Goal: Navigation & Orientation: Find specific page/section

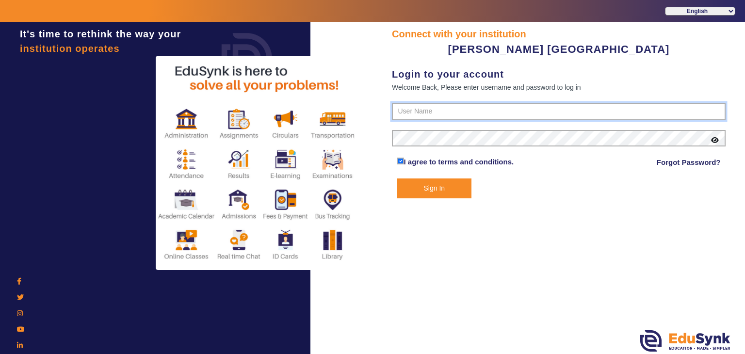
type input "7685859009"
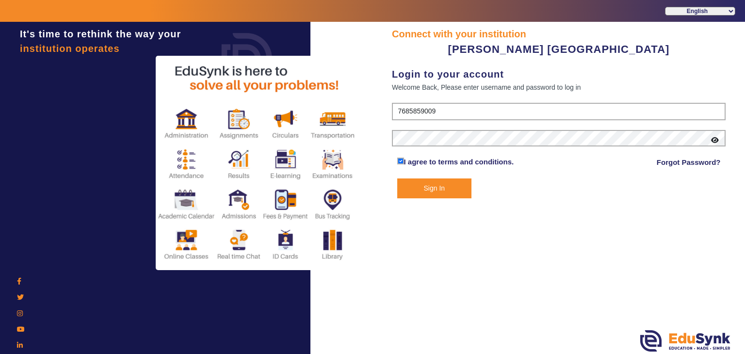
click at [430, 185] on button "Sign In" at bounding box center [434, 189] width 75 height 20
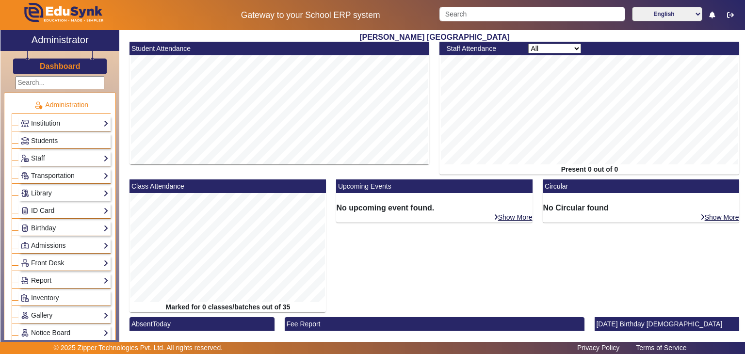
click at [67, 192] on link "Library" at bounding box center [65, 193] width 88 height 11
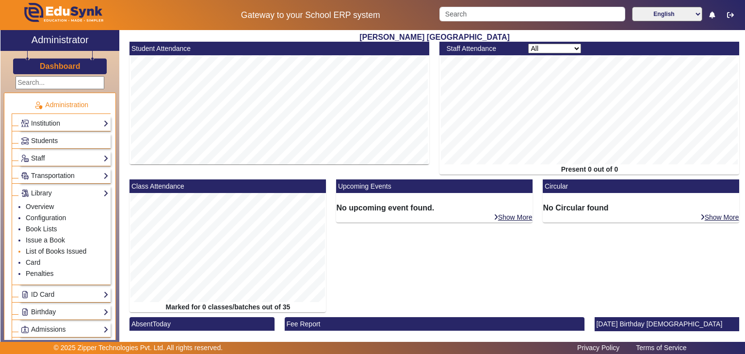
click at [46, 248] on link "List of Books Issued" at bounding box center [56, 252] width 61 height 8
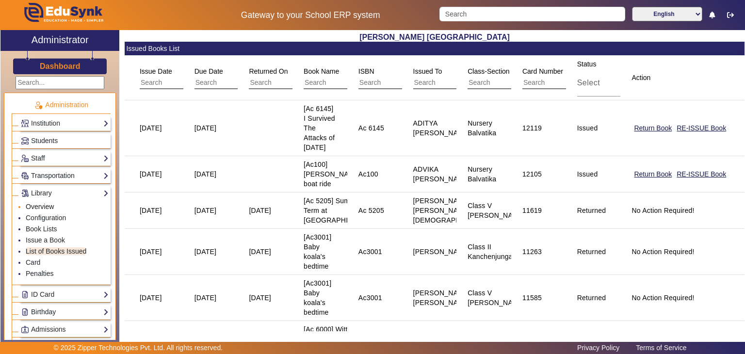
click at [41, 203] on link "Overview" at bounding box center [40, 207] width 28 height 8
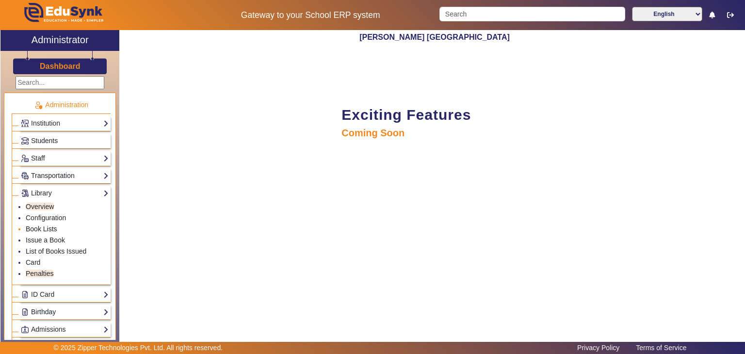
click at [42, 226] on link "Book Lists" at bounding box center [42, 229] width 32 height 8
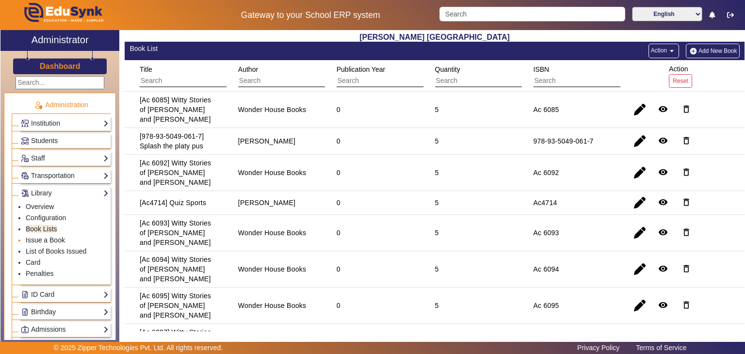
click at [46, 240] on link "Issue a Book" at bounding box center [45, 240] width 39 height 8
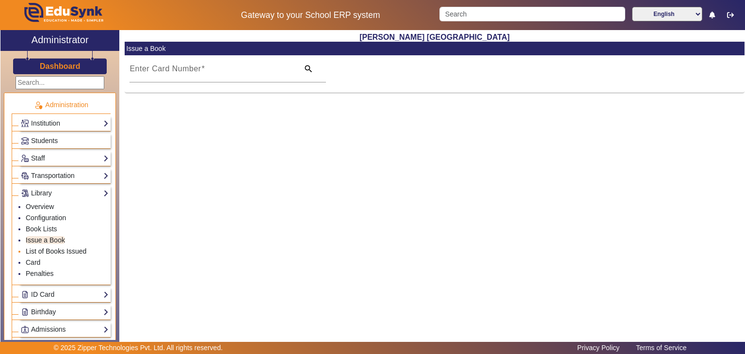
click at [46, 248] on link "List of Books Issued" at bounding box center [56, 252] width 61 height 8
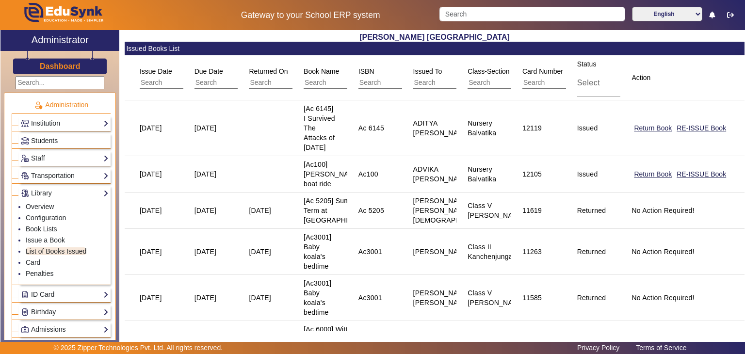
click at [82, 139] on link "Students" at bounding box center [65, 140] width 88 height 11
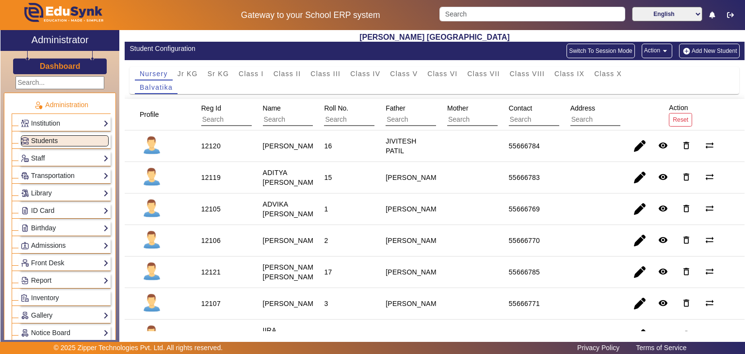
drag, startPoint x: 97, startPoint y: 136, endPoint x: 91, endPoint y: 144, distance: 9.7
click at [91, 144] on link "Students" at bounding box center [65, 140] width 88 height 11
click at [175, 70] on div "Jr KG" at bounding box center [188, 74] width 30 height 14
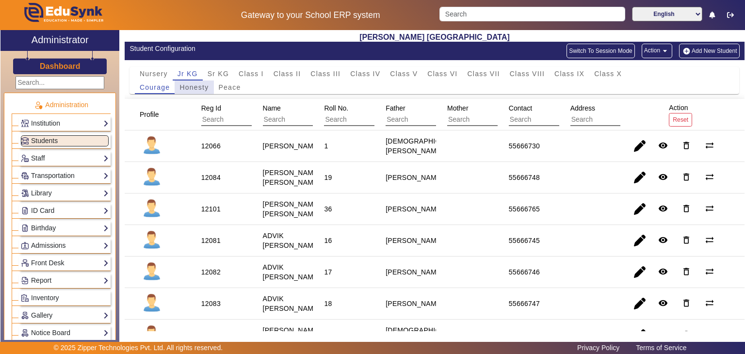
click at [189, 84] on span "Honesty" at bounding box center [194, 87] width 29 height 7
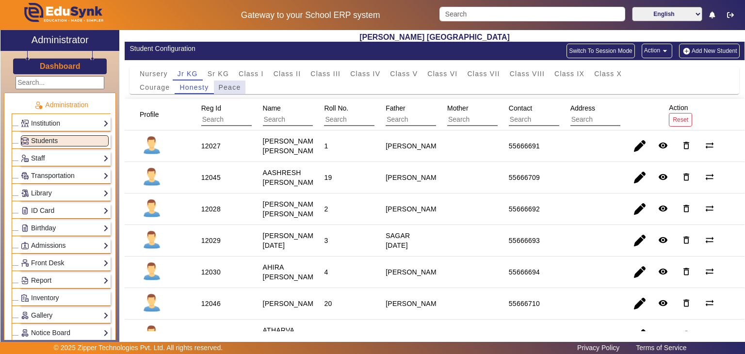
click at [223, 86] on span "Peace" at bounding box center [230, 87] width 22 height 7
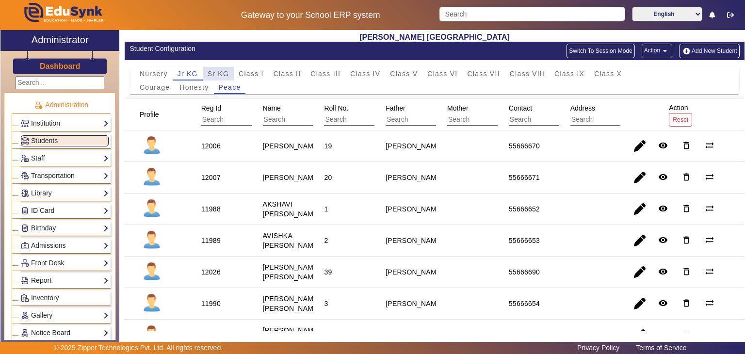
click at [225, 69] on span "Sr KG" at bounding box center [218, 74] width 21 height 14
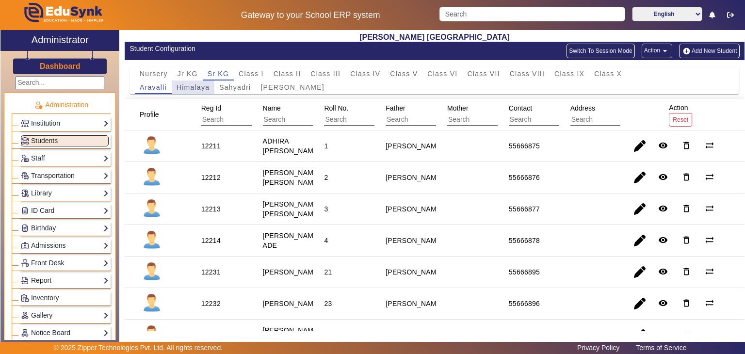
click at [201, 88] on span "Himalaya" at bounding box center [193, 87] width 33 height 7
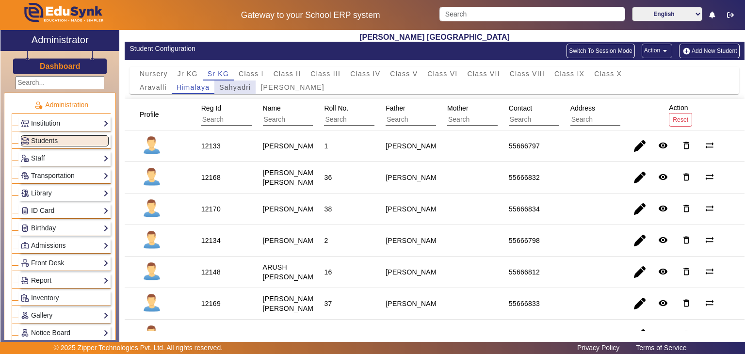
click at [224, 86] on span "Sahyadri" at bounding box center [235, 87] width 32 height 7
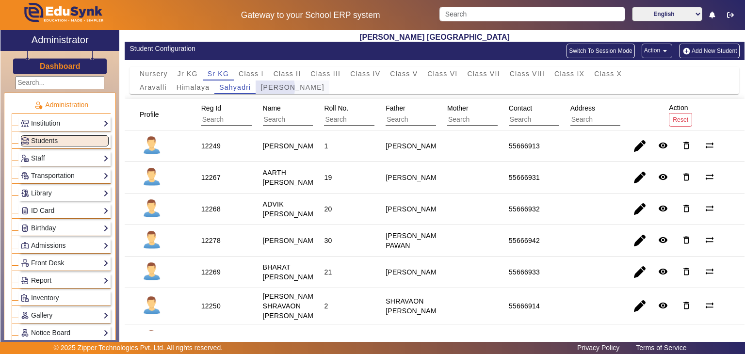
click at [260, 88] on div "Vindhya" at bounding box center [292, 88] width 73 height 14
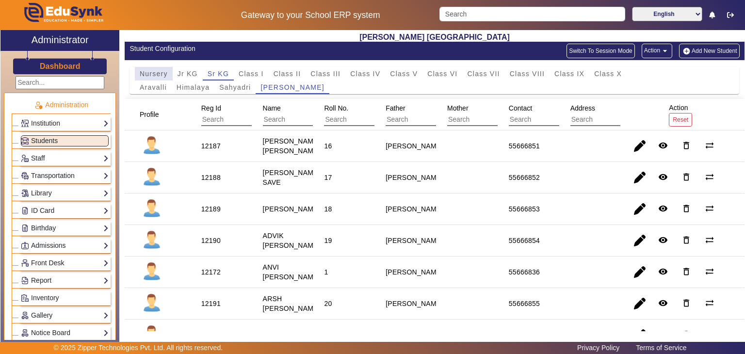
click at [159, 74] on span "Nursery" at bounding box center [154, 73] width 28 height 7
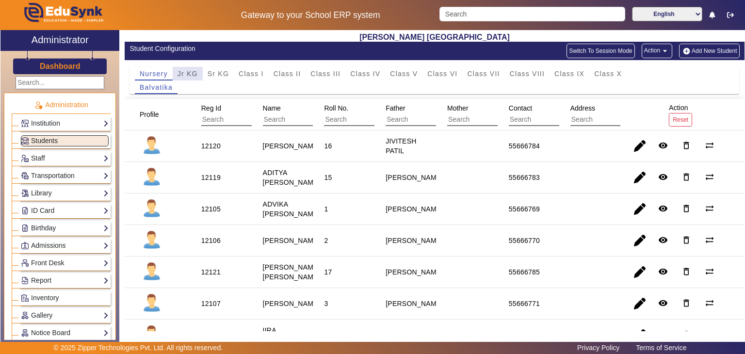
click at [191, 72] on span "Jr KG" at bounding box center [188, 73] width 20 height 7
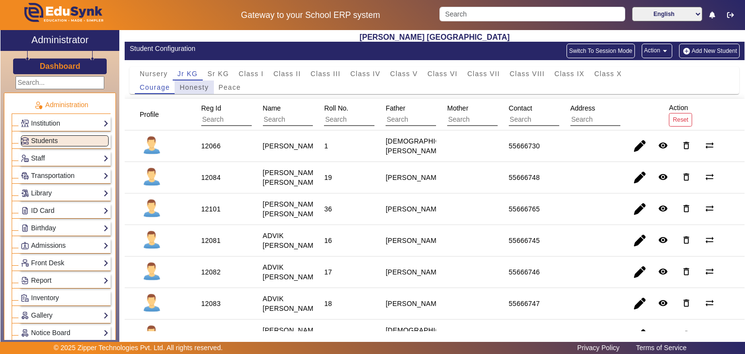
click at [193, 86] on span "Honesty" at bounding box center [194, 87] width 29 height 7
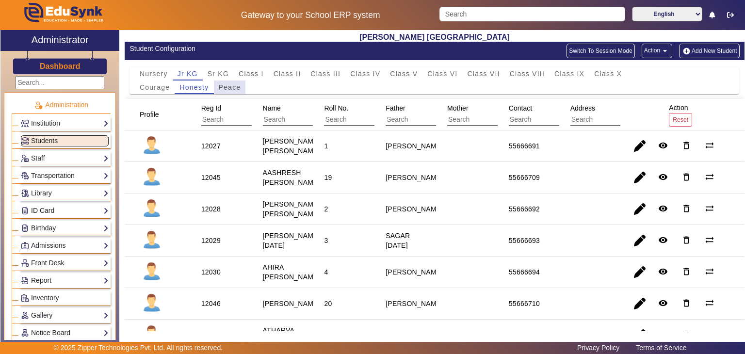
click at [234, 92] on span "Peace" at bounding box center [230, 88] width 22 height 14
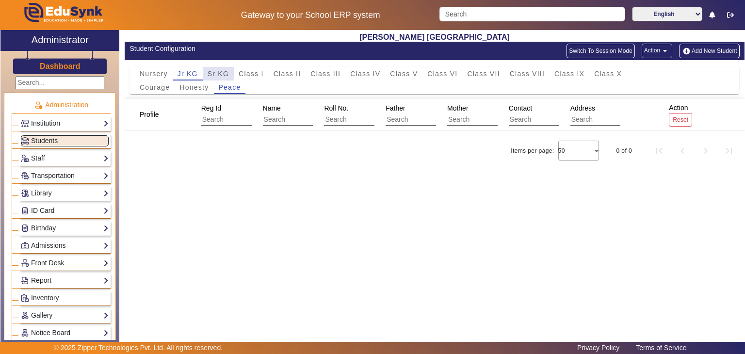
click at [223, 68] on span "Sr KG" at bounding box center [218, 74] width 21 height 14
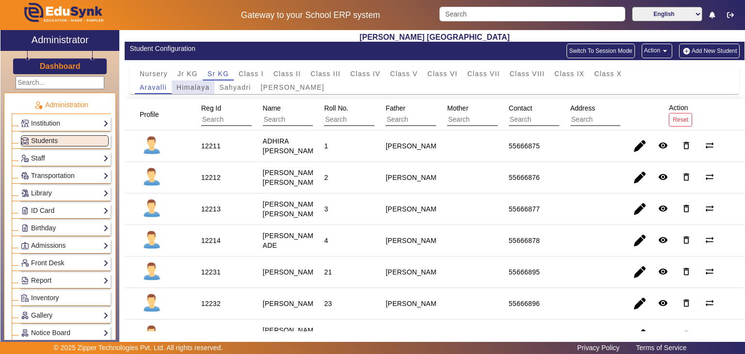
click at [198, 84] on span "Himalaya" at bounding box center [193, 87] width 33 height 7
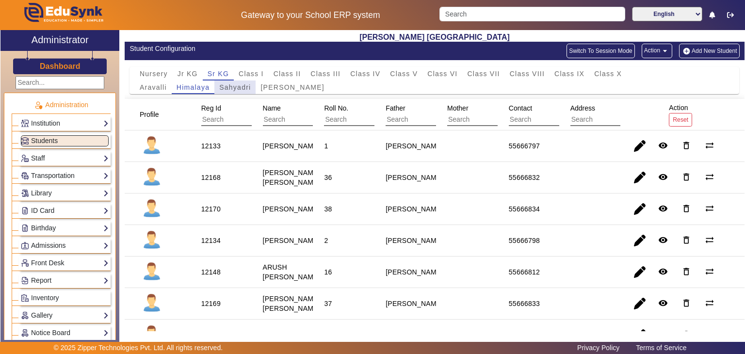
click at [226, 84] on span "Sahyadri" at bounding box center [235, 87] width 32 height 7
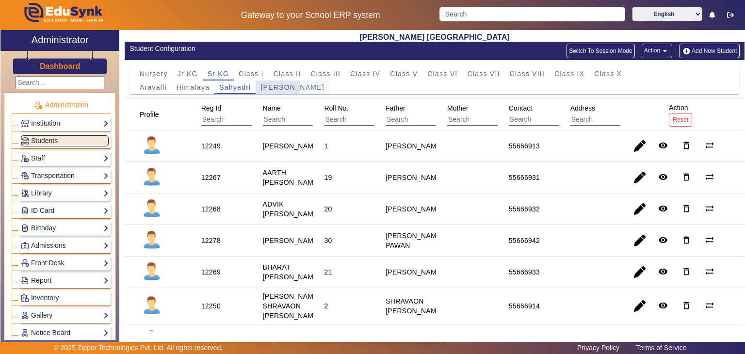
click at [278, 86] on span "Vindhya" at bounding box center [293, 87] width 64 height 7
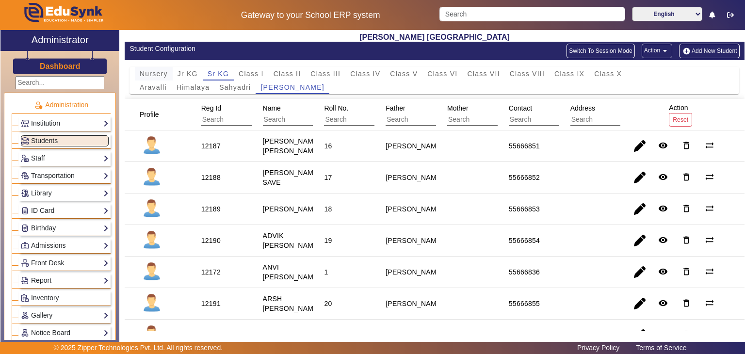
click at [147, 74] on span "Nursery" at bounding box center [154, 73] width 28 height 7
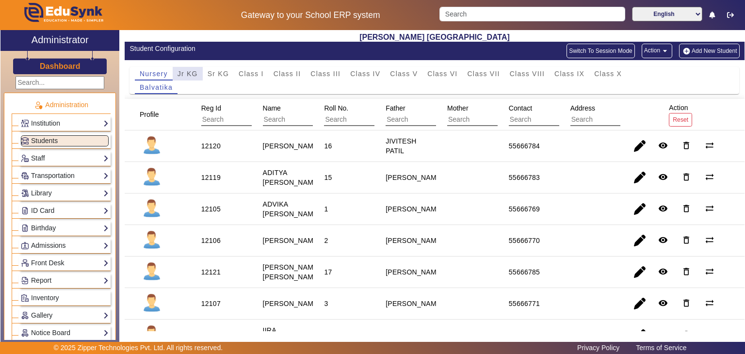
click at [189, 78] on span "Jr KG" at bounding box center [188, 74] width 20 height 14
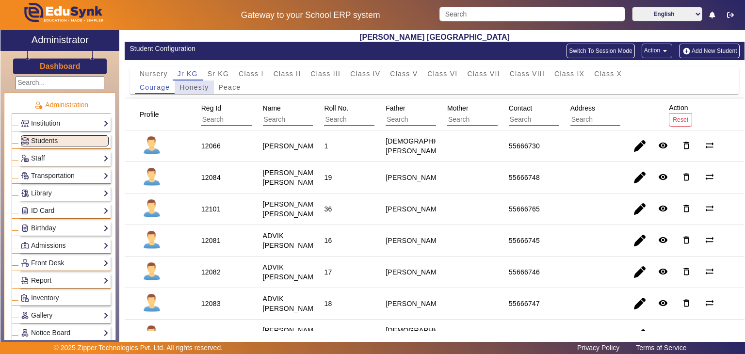
click at [193, 90] on span "Honesty" at bounding box center [194, 87] width 29 height 7
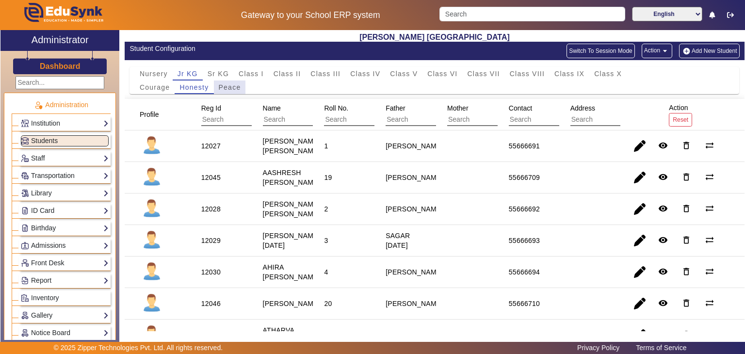
click at [227, 89] on span "Peace" at bounding box center [230, 87] width 22 height 7
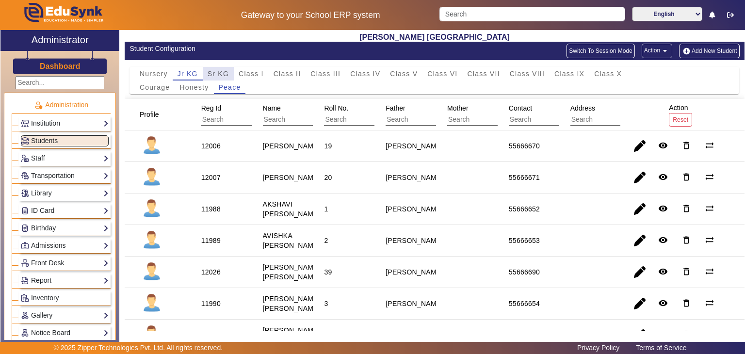
click at [216, 73] on span "Sr KG" at bounding box center [218, 73] width 21 height 7
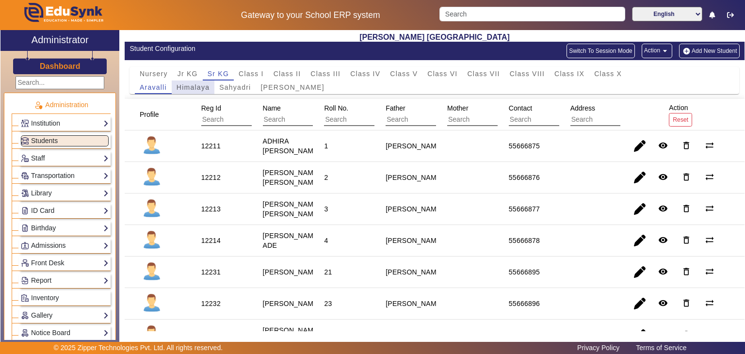
click at [200, 88] on span "Himalaya" at bounding box center [193, 87] width 33 height 7
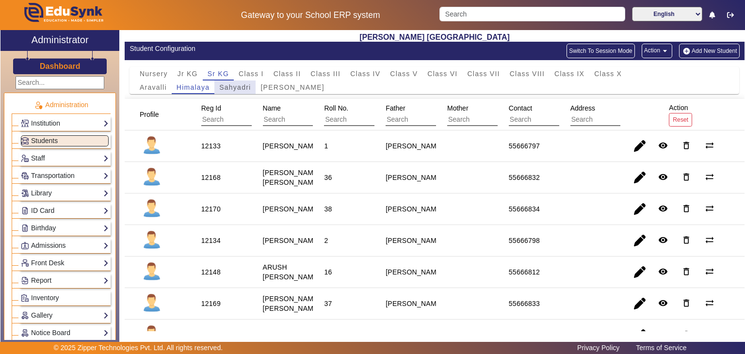
click at [237, 83] on span "Sahyadri" at bounding box center [235, 88] width 32 height 14
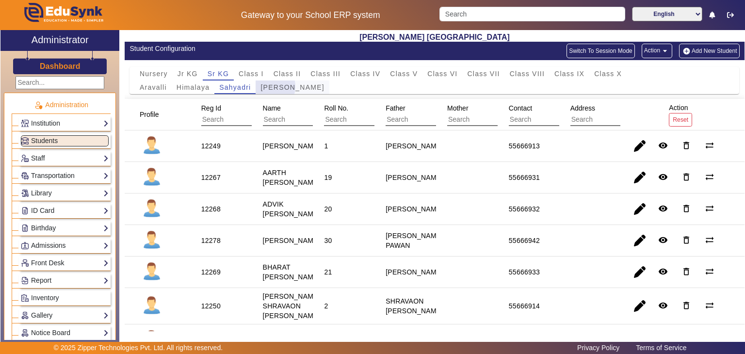
click at [268, 86] on span "Vindhya" at bounding box center [293, 87] width 64 height 7
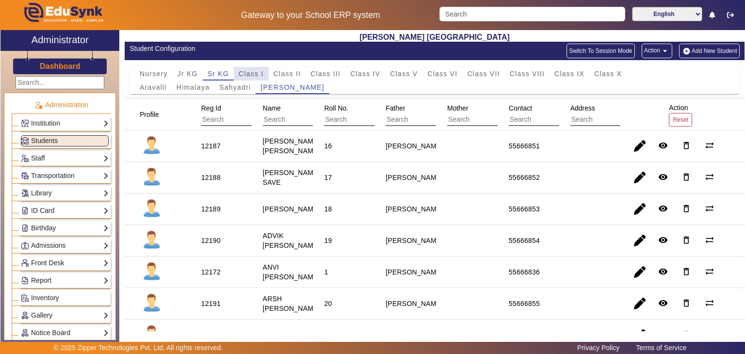
click at [258, 71] on span "Class I" at bounding box center [251, 73] width 25 height 7
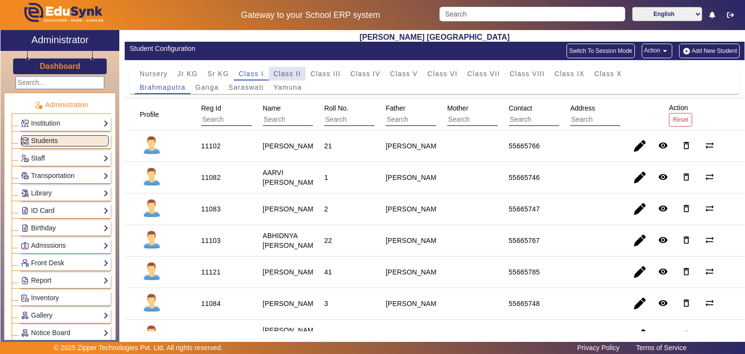
click at [278, 70] on span "Class II" at bounding box center [288, 73] width 28 height 7
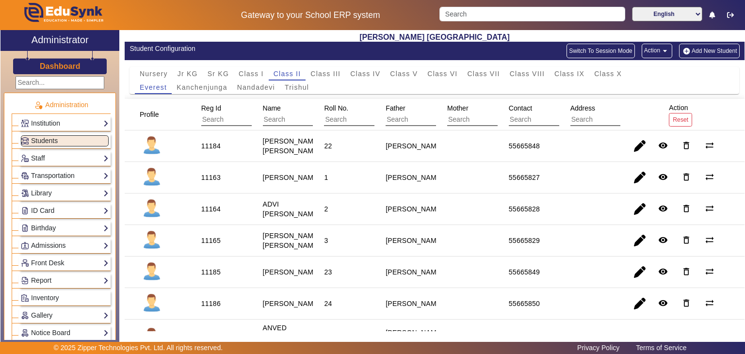
click at [204, 94] on edusynk-session-class "Nursery Jr KG Sr KG Class I Class II Class III Class IV Class V Class VI Class …" at bounding box center [435, 83] width 620 height 32
click at [208, 84] on span "Kanchenjunga" at bounding box center [202, 87] width 51 height 7
click at [252, 84] on span "Nandadevi" at bounding box center [256, 87] width 38 height 7
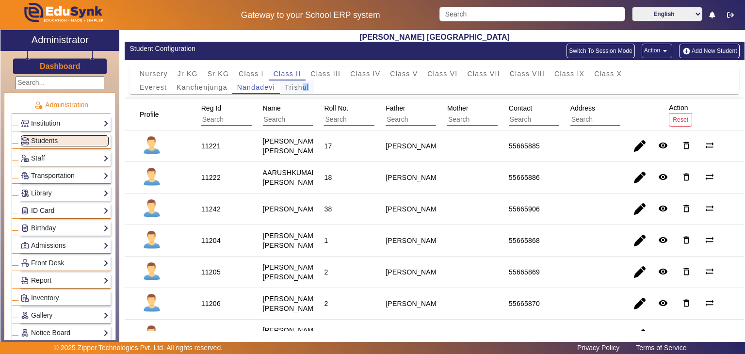
drag, startPoint x: 315, startPoint y: 87, endPoint x: 301, endPoint y: 88, distance: 14.1
click at [301, 88] on div "Everest Kanchenjunga Nandadevi Trishul" at bounding box center [435, 88] width 600 height 14
click at [301, 88] on span "Trishul" at bounding box center [297, 87] width 24 height 7
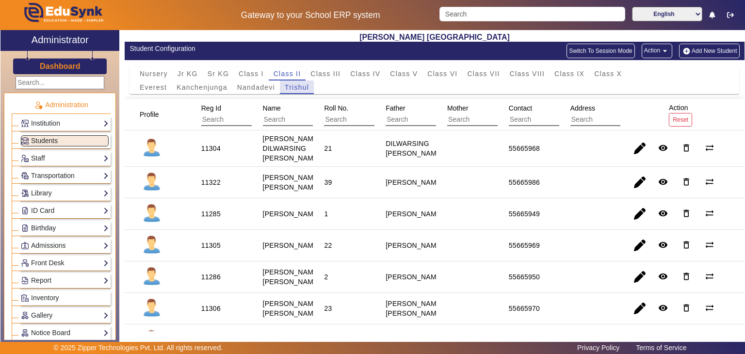
click at [301, 88] on span "Trishul" at bounding box center [297, 87] width 24 height 7
